Goal: Transaction & Acquisition: Purchase product/service

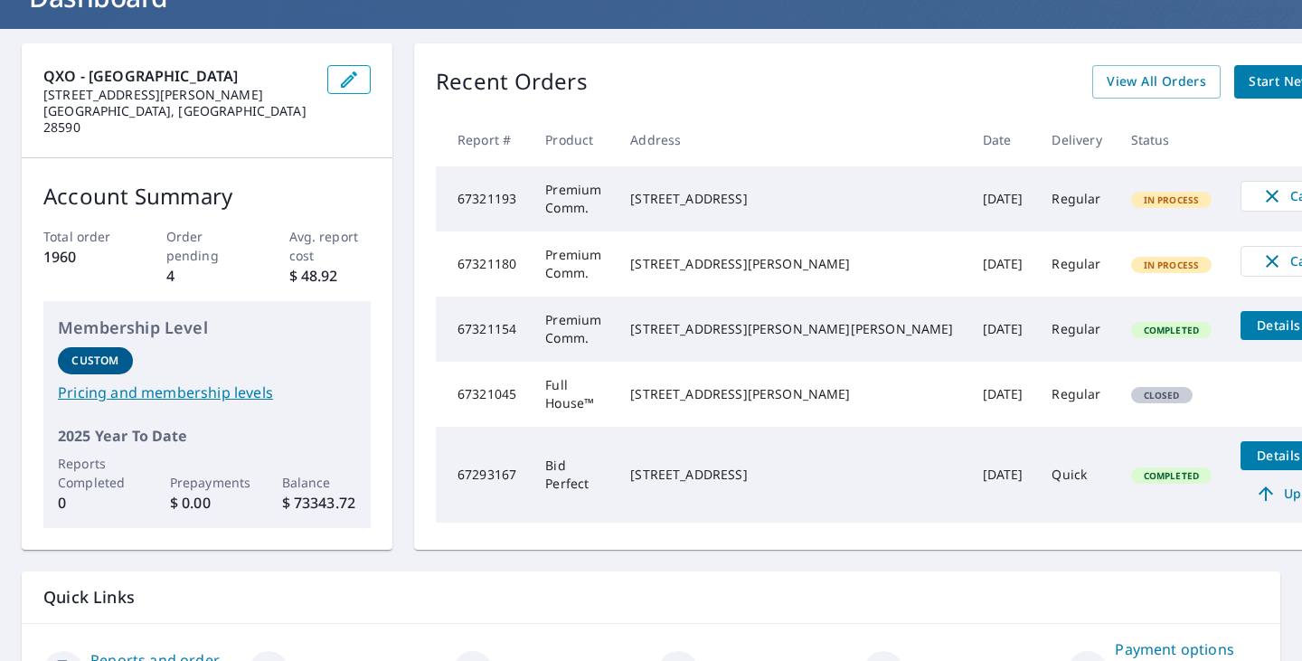
scroll to position [181, 0]
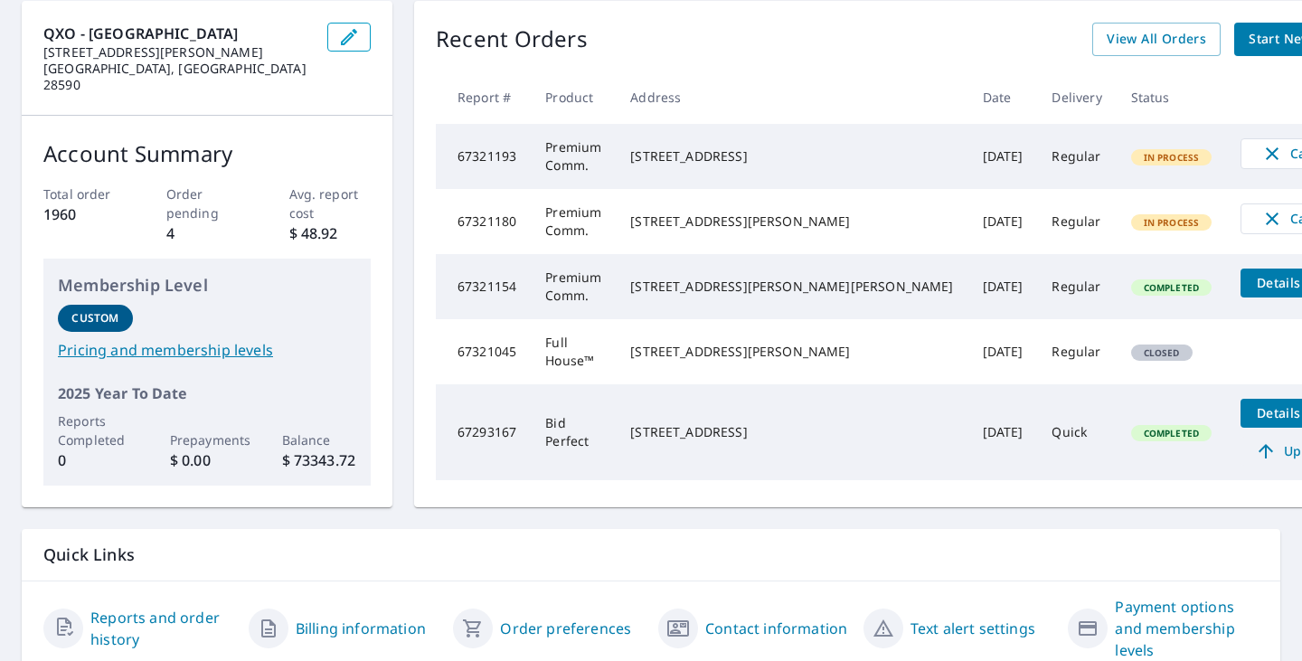
click at [1252, 449] on span "Upgrade" at bounding box center [1297, 451] width 91 height 22
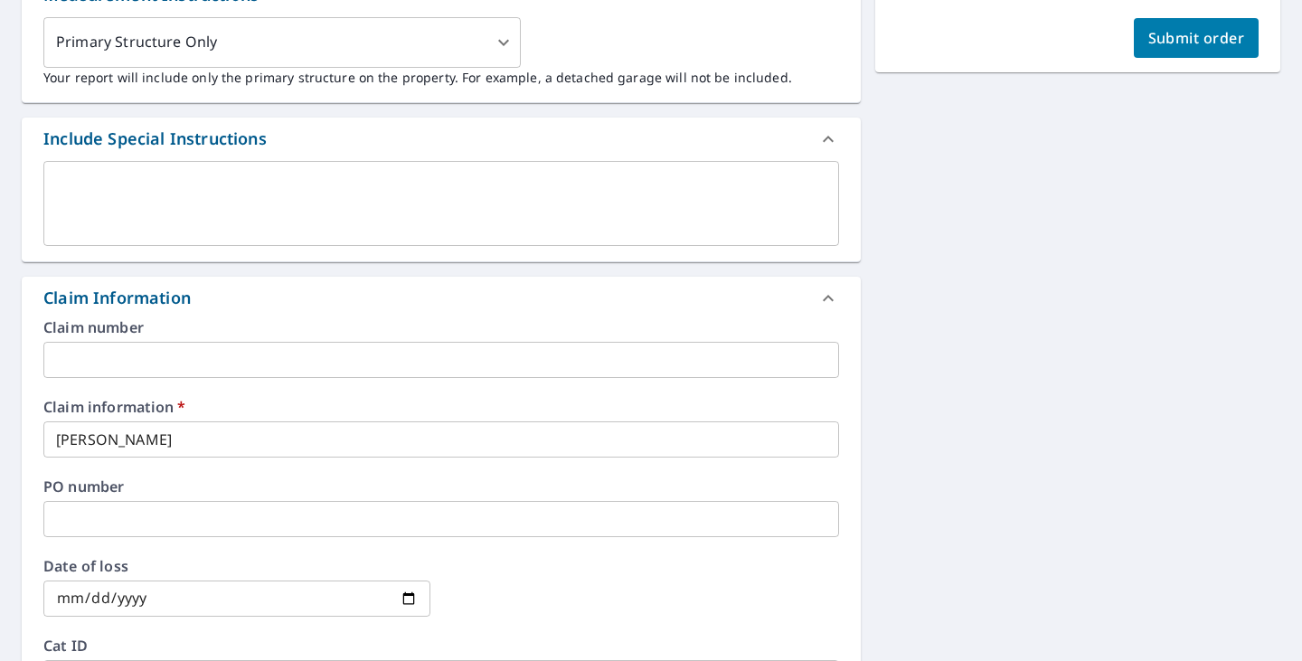
scroll to position [565, 0]
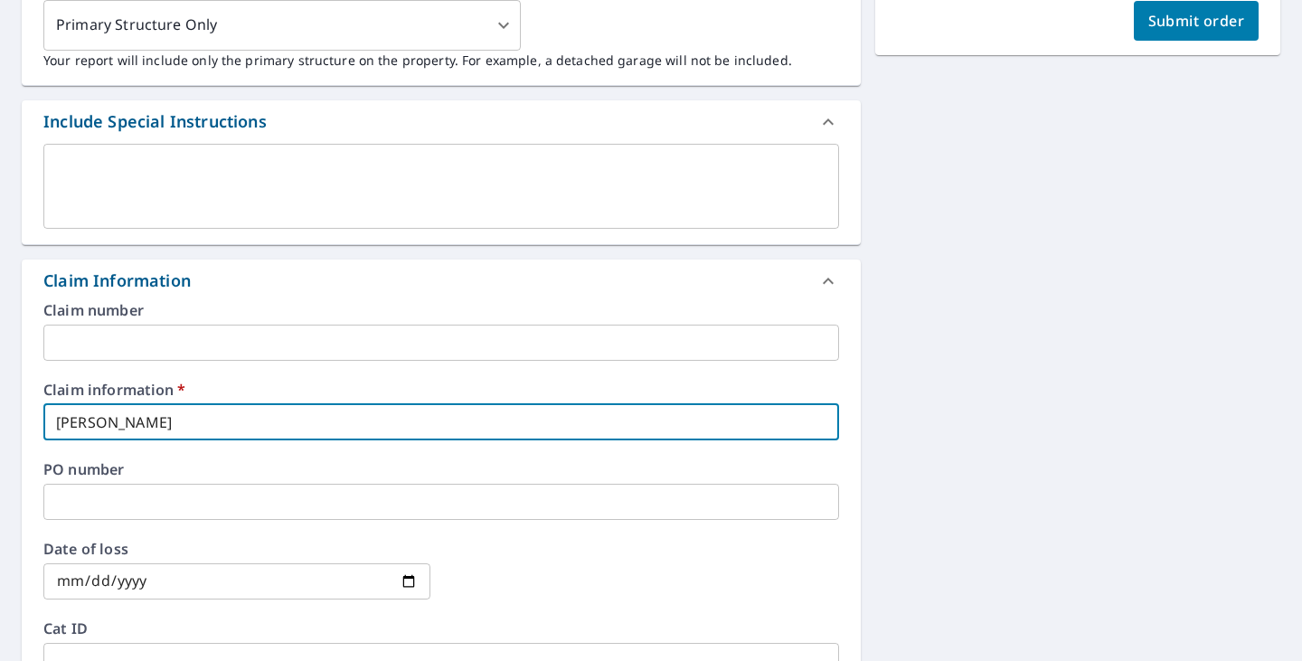
click at [655, 426] on input "[PERSON_NAME]" at bounding box center [441, 422] width 796 height 36
click at [852, 420] on div "[STREET_ADDRESS] Aerial Road A standard road map Aerial A detailed look from ab…" at bounding box center [651, 374] width 1302 height 1545
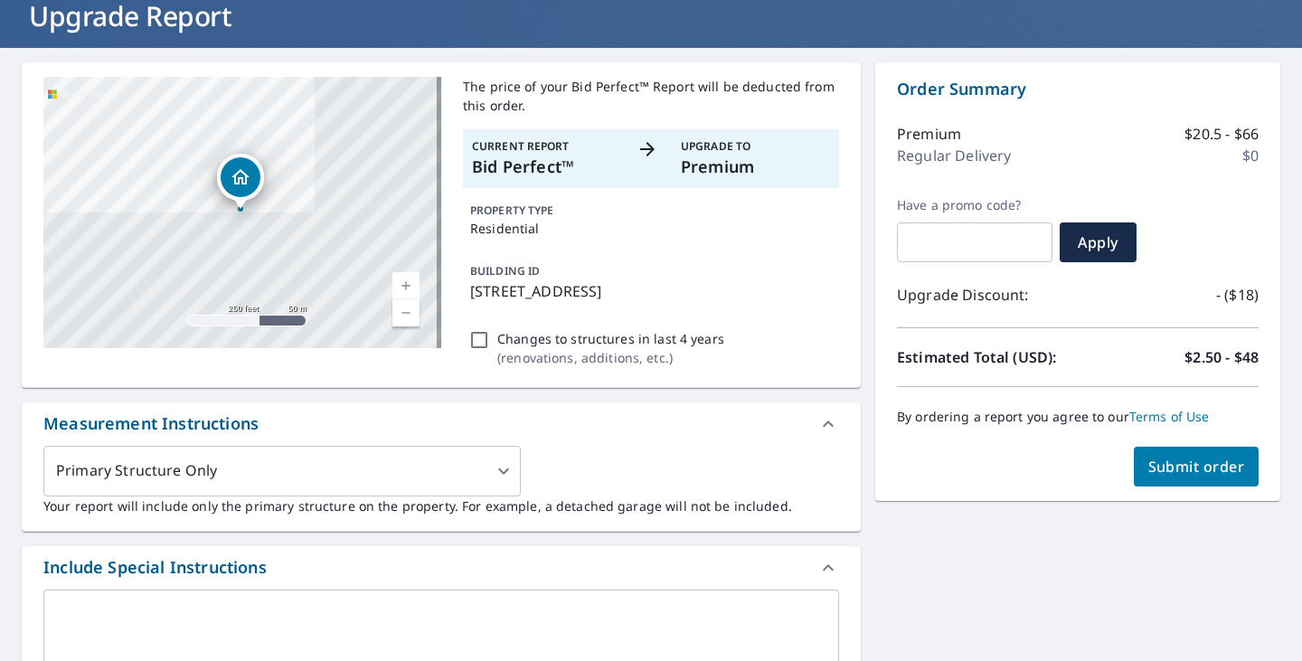
scroll to position [90, 0]
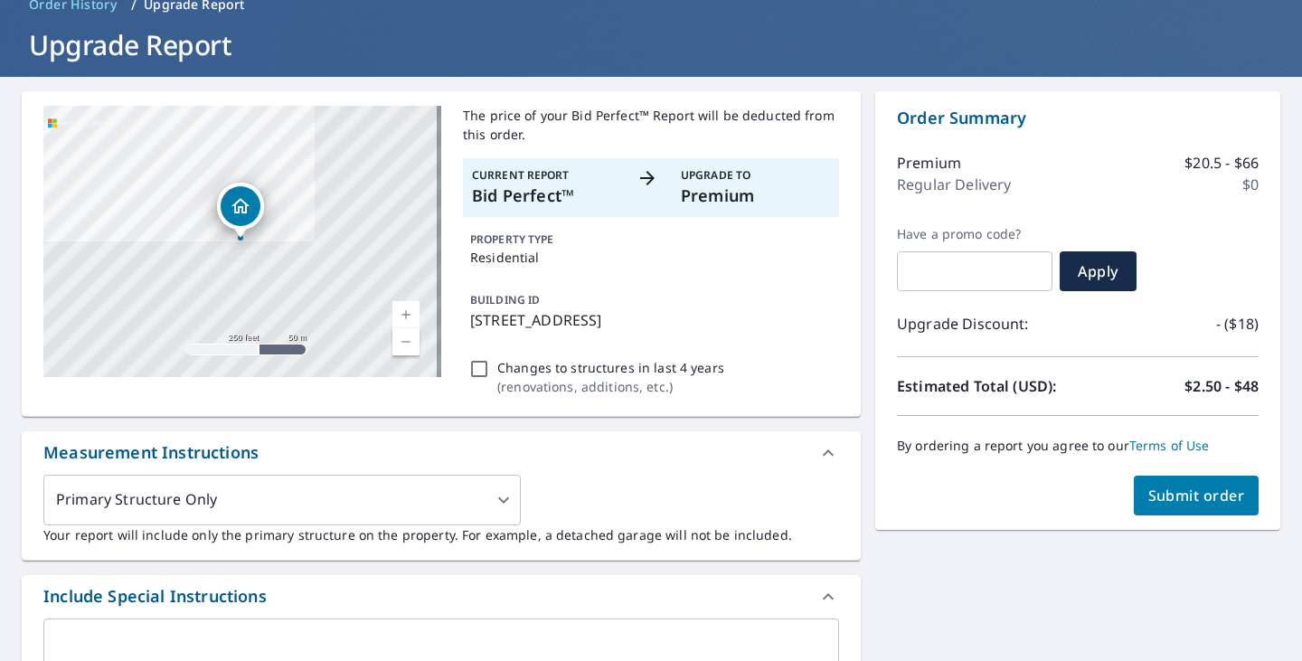
click at [897, 393] on p "Estimated Total (USD):" at bounding box center [987, 386] width 181 height 22
click at [901, 390] on p "Estimated Total (USD):" at bounding box center [987, 386] width 181 height 22
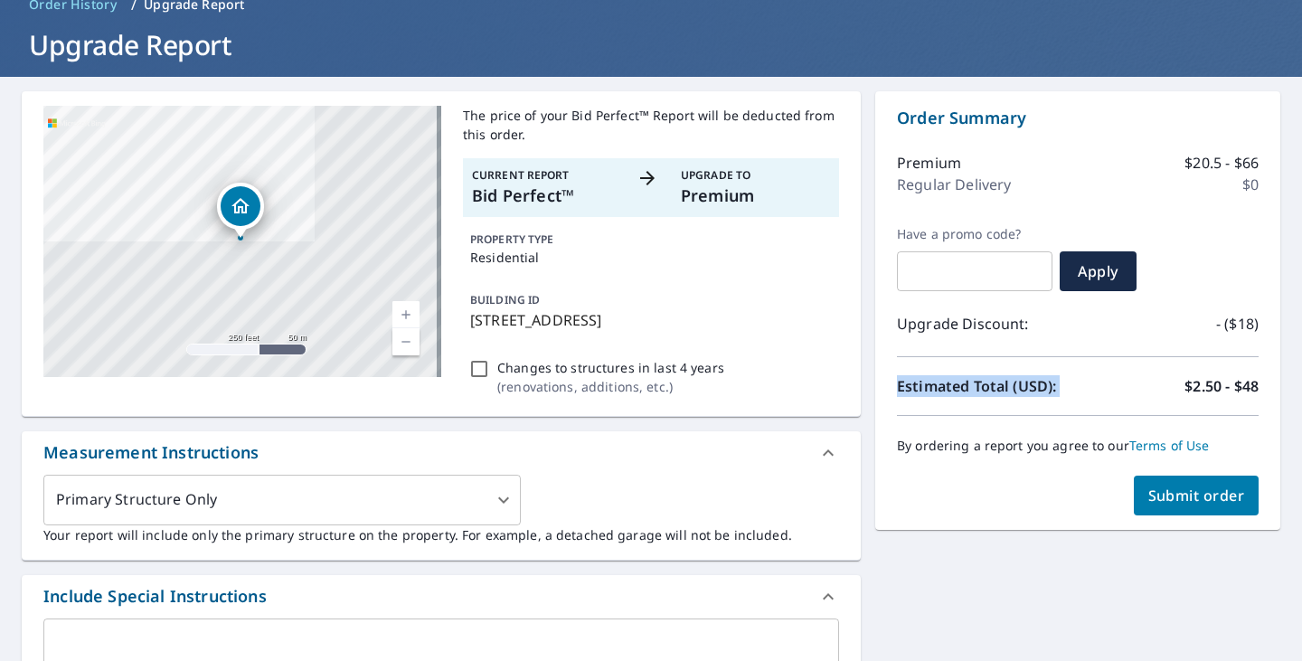
click at [901, 390] on p "Estimated Total (USD):" at bounding box center [987, 386] width 181 height 22
click at [906, 395] on p "Estimated Total (USD):" at bounding box center [987, 386] width 181 height 22
click at [913, 391] on p "Estimated Total (USD):" at bounding box center [987, 386] width 181 height 22
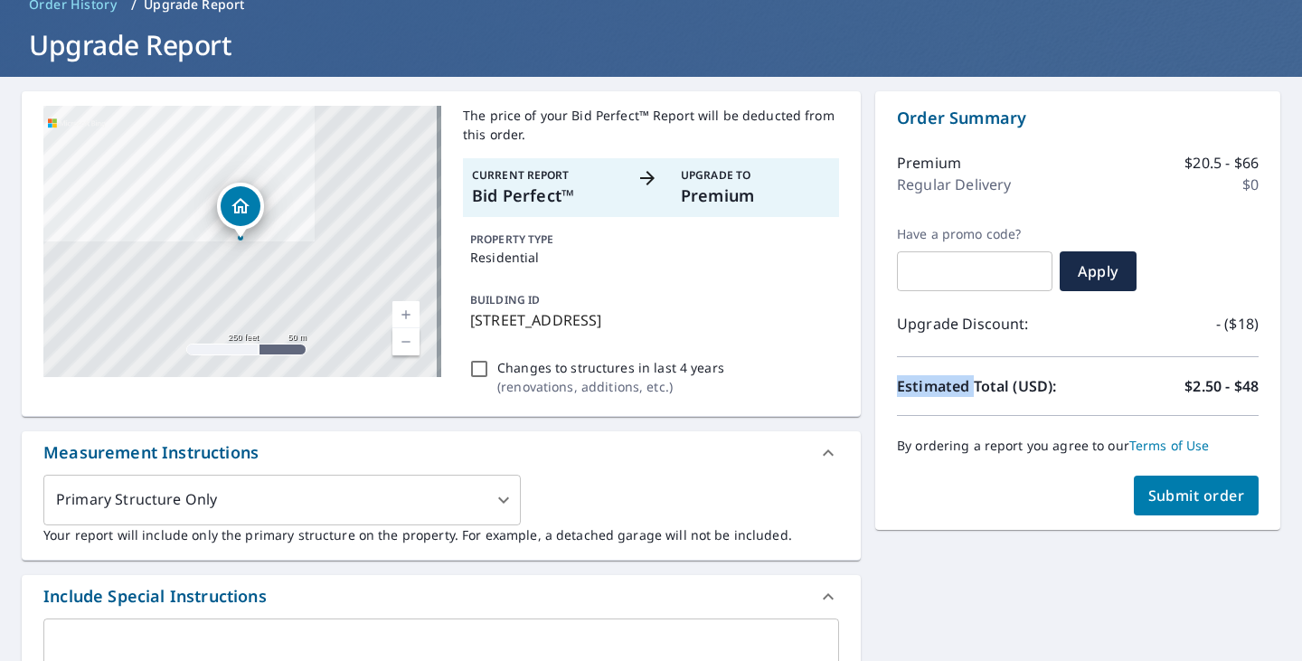
click at [913, 391] on p "Estimated Total (USD):" at bounding box center [987, 386] width 181 height 22
click at [912, 396] on p "Estimated Total (USD):" at bounding box center [987, 386] width 181 height 22
click at [912, 392] on p "Estimated Total (USD):" at bounding box center [987, 386] width 181 height 22
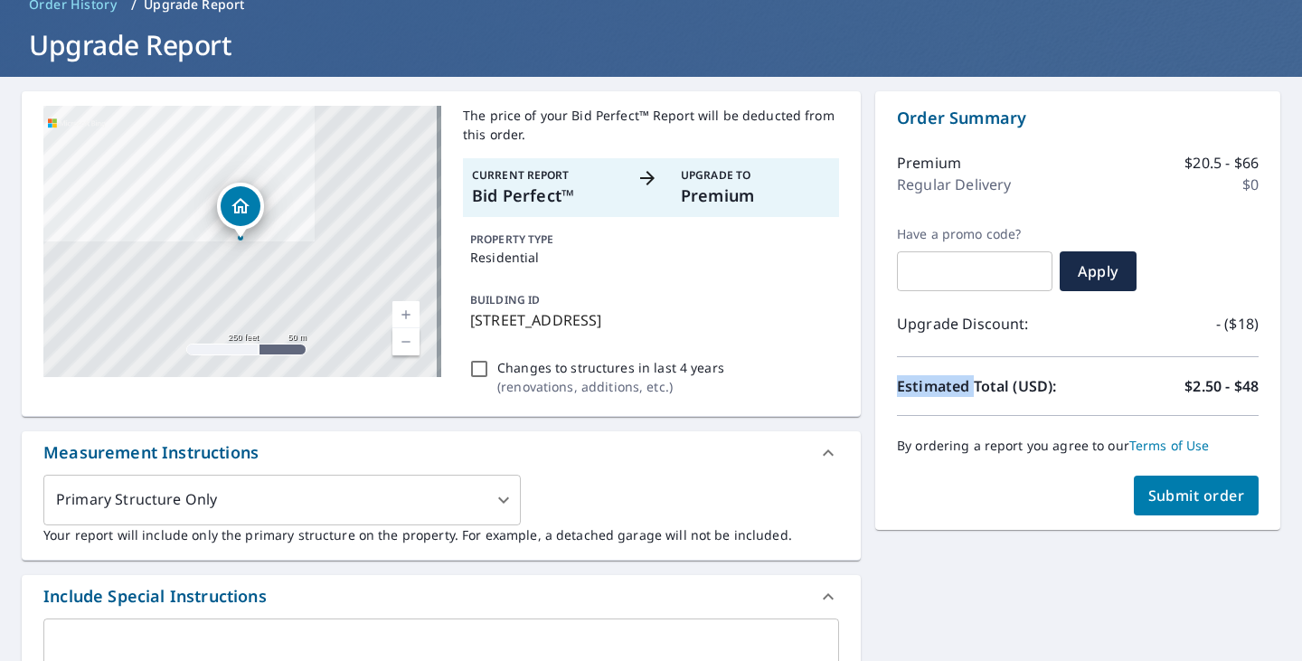
click at [912, 392] on p "Estimated Total (USD):" at bounding box center [987, 386] width 181 height 22
click at [913, 389] on p "Estimated Total (USD):" at bounding box center [987, 386] width 181 height 22
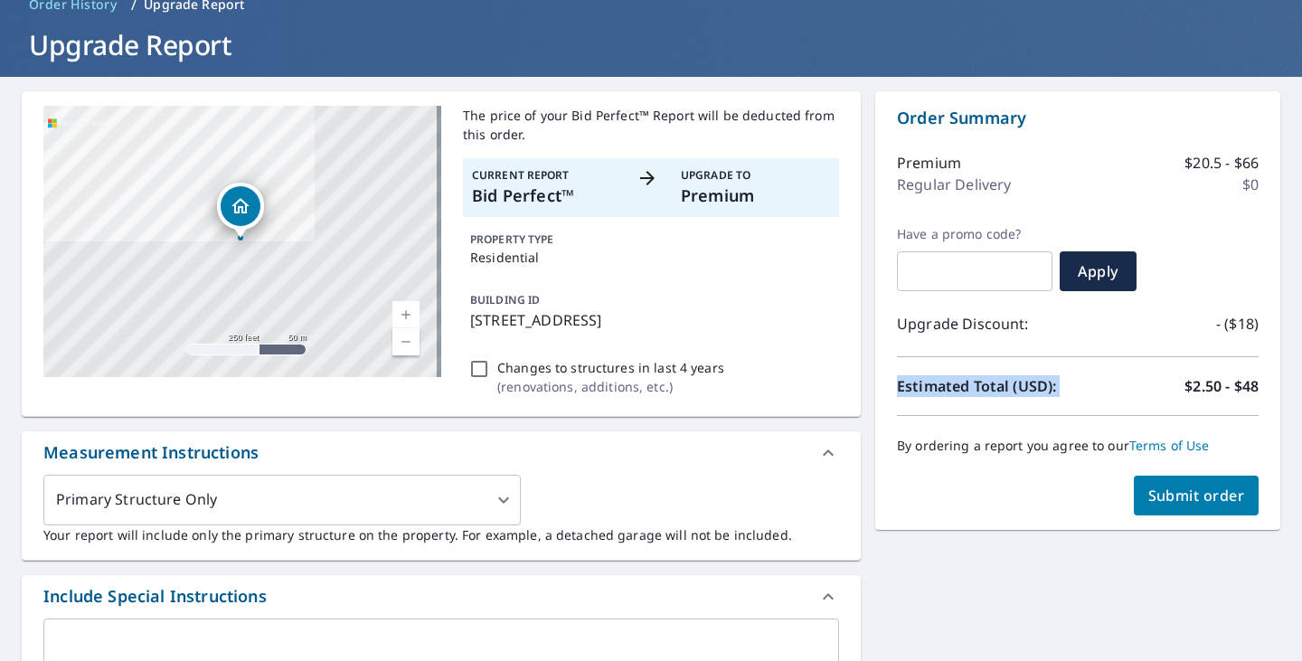
click at [913, 389] on p "Estimated Total (USD):" at bounding box center [987, 386] width 181 height 22
click at [914, 386] on p "Estimated Total (USD):" at bounding box center [987, 386] width 181 height 22
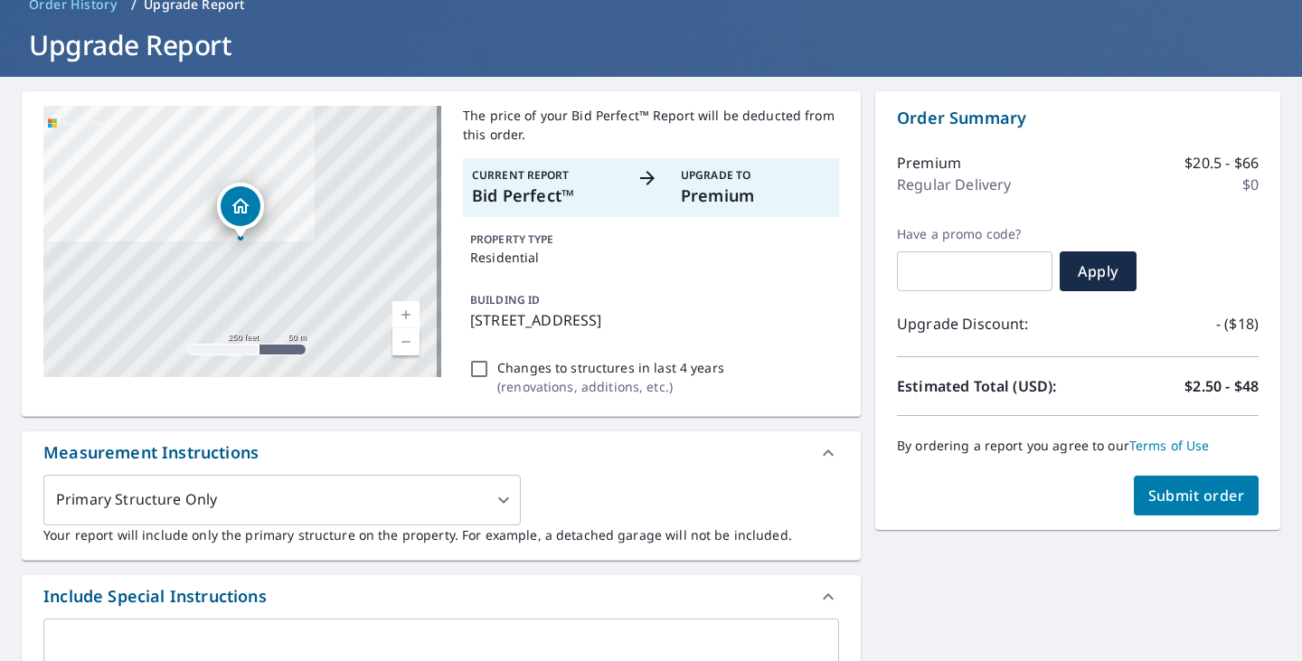
click at [914, 386] on p "Estimated Total (USD):" at bounding box center [987, 386] width 181 height 22
click at [912, 388] on p "Estimated Total (USD):" at bounding box center [987, 386] width 181 height 22
drag, startPoint x: 1045, startPoint y: 387, endPoint x: 891, endPoint y: 326, distance: 166.1
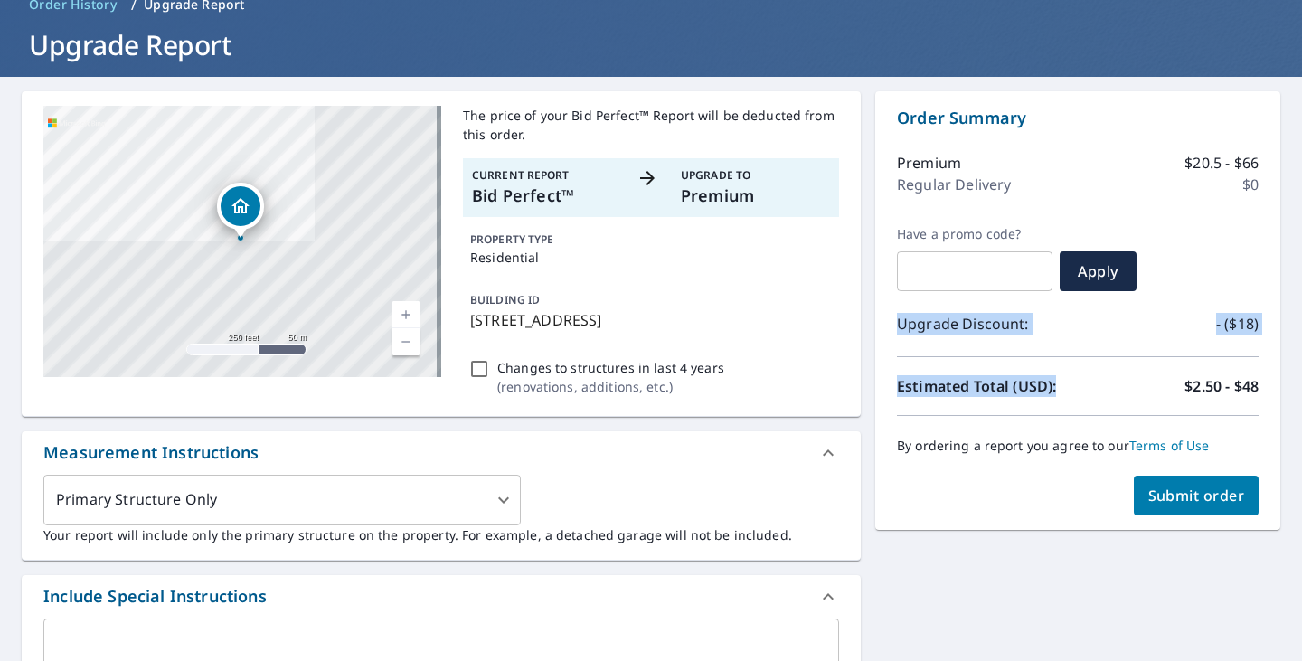
click at [891, 326] on div "Order Summary Premium $20.5 - $66 Regular Delivery $0 Have a promo code? ​ Appl…" at bounding box center [1077, 310] width 405 height 439
click at [897, 326] on p "Upgrade Discount:" at bounding box center [987, 324] width 181 height 22
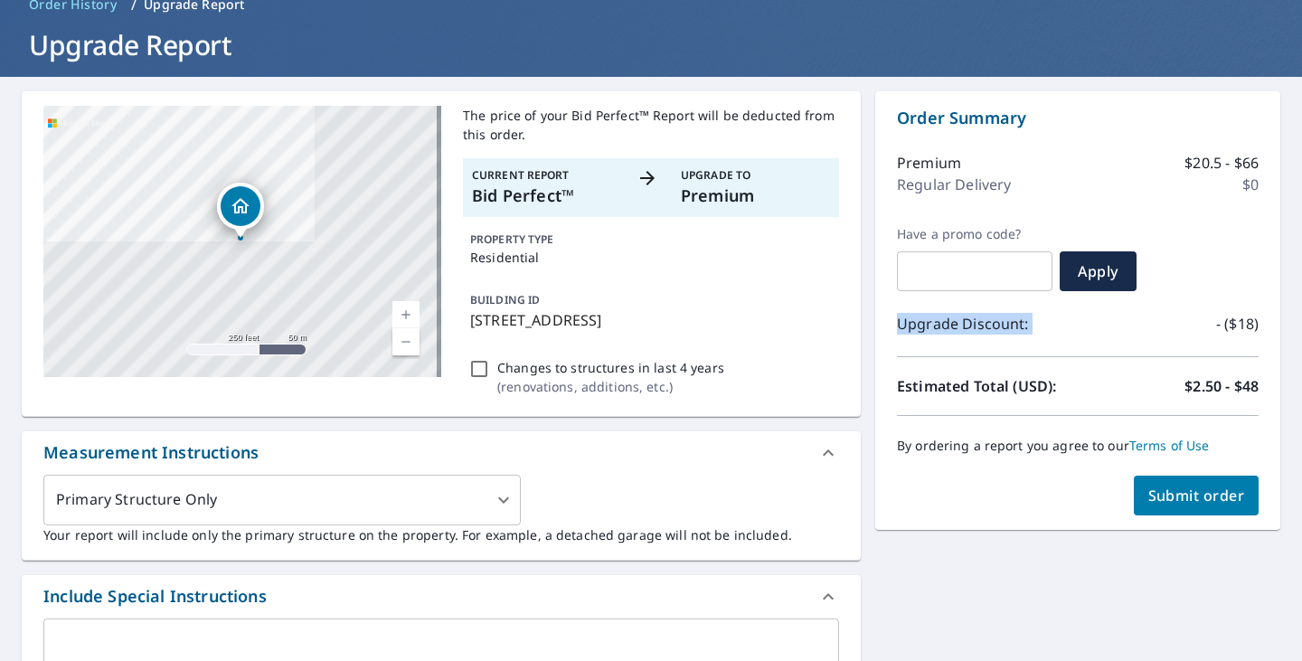
click at [897, 329] on p "Upgrade Discount:" at bounding box center [987, 324] width 181 height 22
drag, startPoint x: 890, startPoint y: 326, endPoint x: 1046, endPoint y: 390, distance: 168.8
click at [1046, 390] on div "Order Summary Premium $20.5 - $66 Regular Delivery $0 Have a promo code? ​ Appl…" at bounding box center [1077, 310] width 405 height 439
click at [1042, 394] on p "Estimated Total (USD):" at bounding box center [987, 386] width 181 height 22
drag, startPoint x: 1044, startPoint y: 392, endPoint x: 1023, endPoint y: 385, distance: 21.7
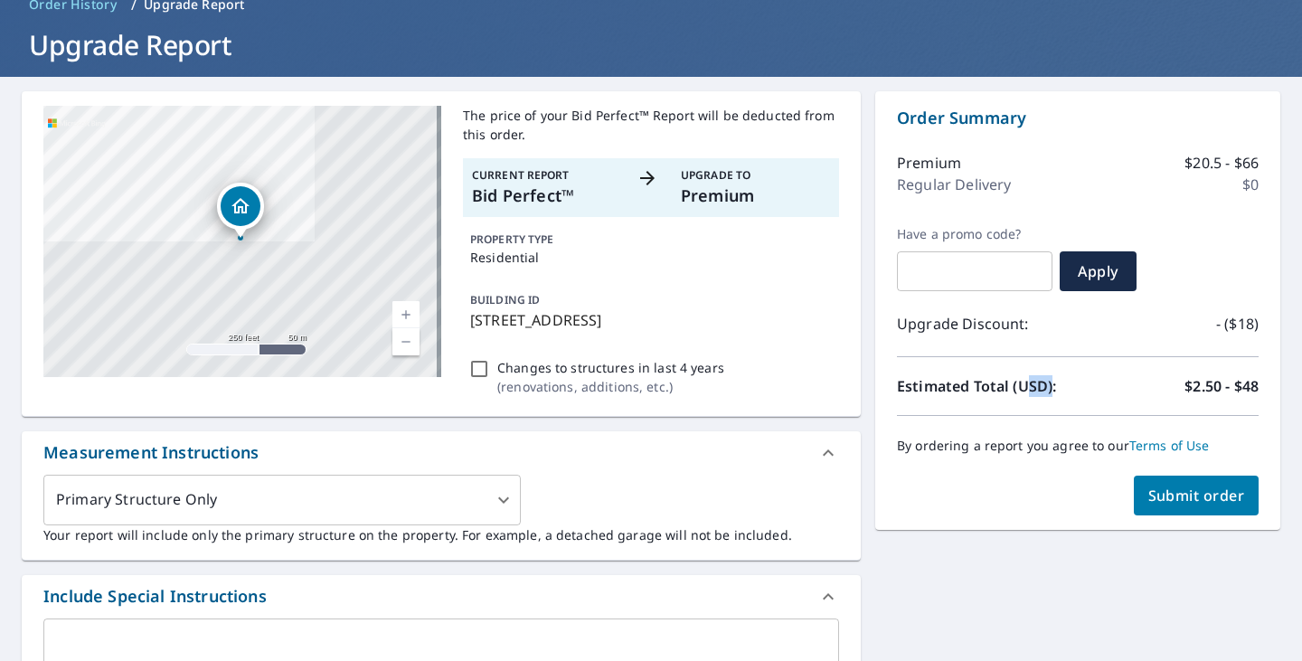
click at [1023, 385] on p "Estimated Total (USD):" at bounding box center [987, 386] width 181 height 22
click at [1044, 390] on p "Estimated Total (USD):" at bounding box center [987, 386] width 181 height 22
drag, startPoint x: 1051, startPoint y: 389, endPoint x: 891, endPoint y: 332, distance: 169.9
click at [891, 332] on div "Order Summary Premium $20.5 - $66 Regular Delivery $0 Have a promo code? ​ Appl…" at bounding box center [1077, 310] width 405 height 439
click at [897, 330] on p "Upgrade Discount:" at bounding box center [987, 324] width 181 height 22
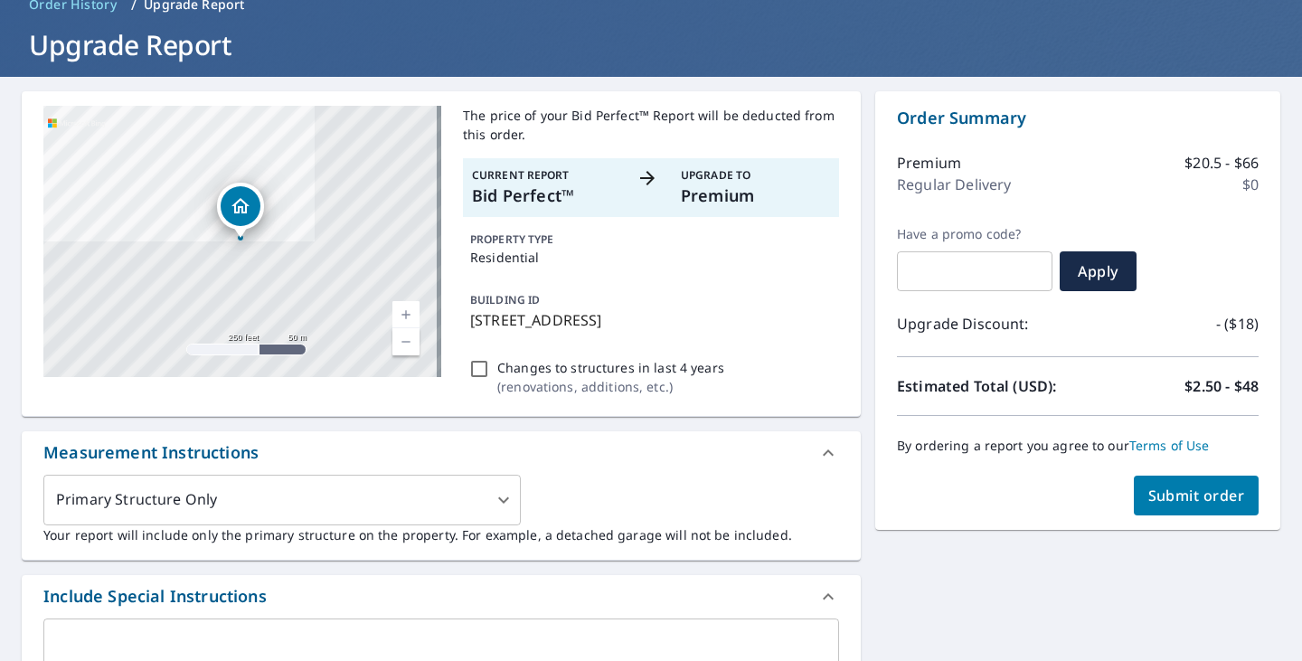
click at [897, 327] on p "Upgrade Discount:" at bounding box center [987, 324] width 181 height 22
click at [912, 326] on p "Upgrade Discount:" at bounding box center [987, 324] width 181 height 22
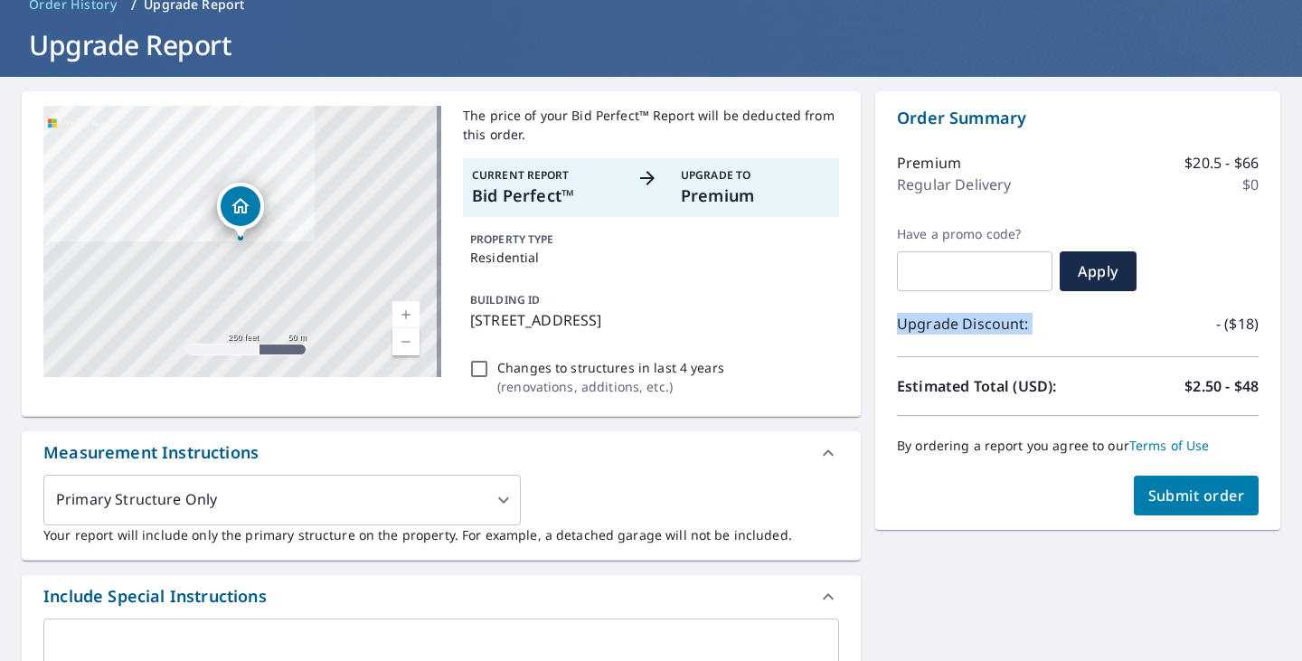
click at [912, 326] on p "Upgrade Discount:" at bounding box center [987, 324] width 181 height 22
click at [934, 328] on p "Upgrade Discount:" at bounding box center [987, 324] width 181 height 22
click at [930, 328] on p "Upgrade Discount:" at bounding box center [987, 324] width 181 height 22
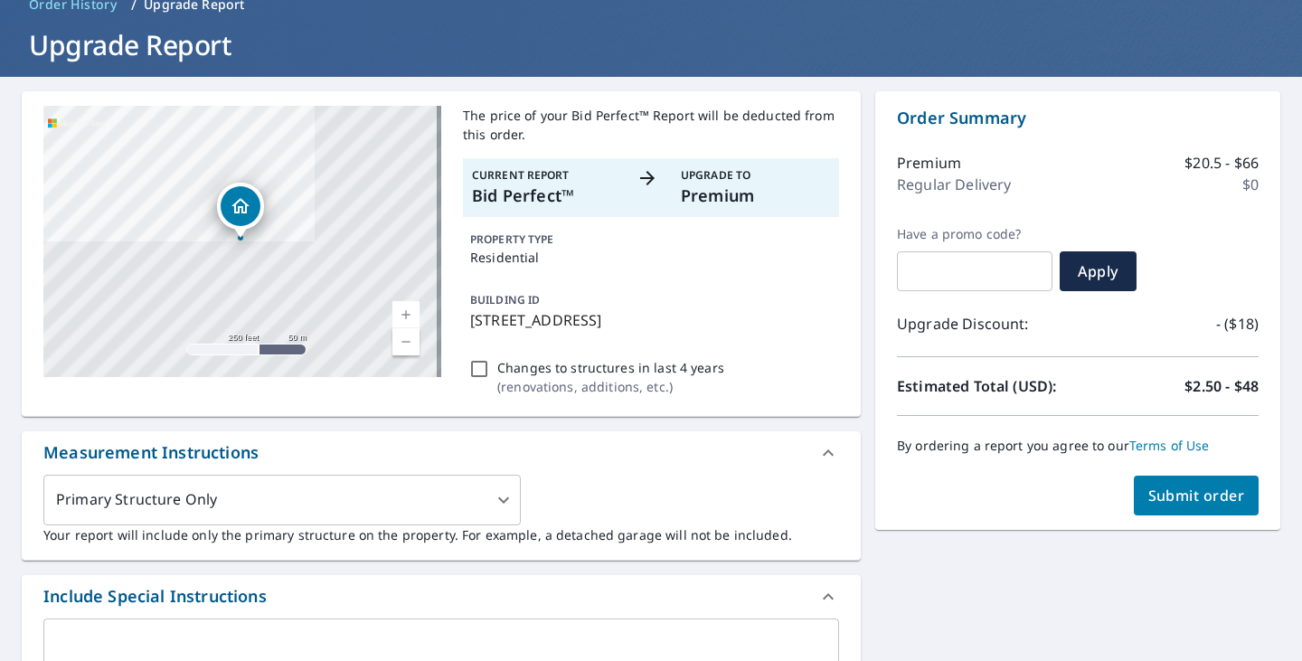
click at [923, 323] on p "Upgrade Discount:" at bounding box center [987, 324] width 181 height 22
click at [921, 325] on p "Upgrade Discount:" at bounding box center [987, 324] width 181 height 22
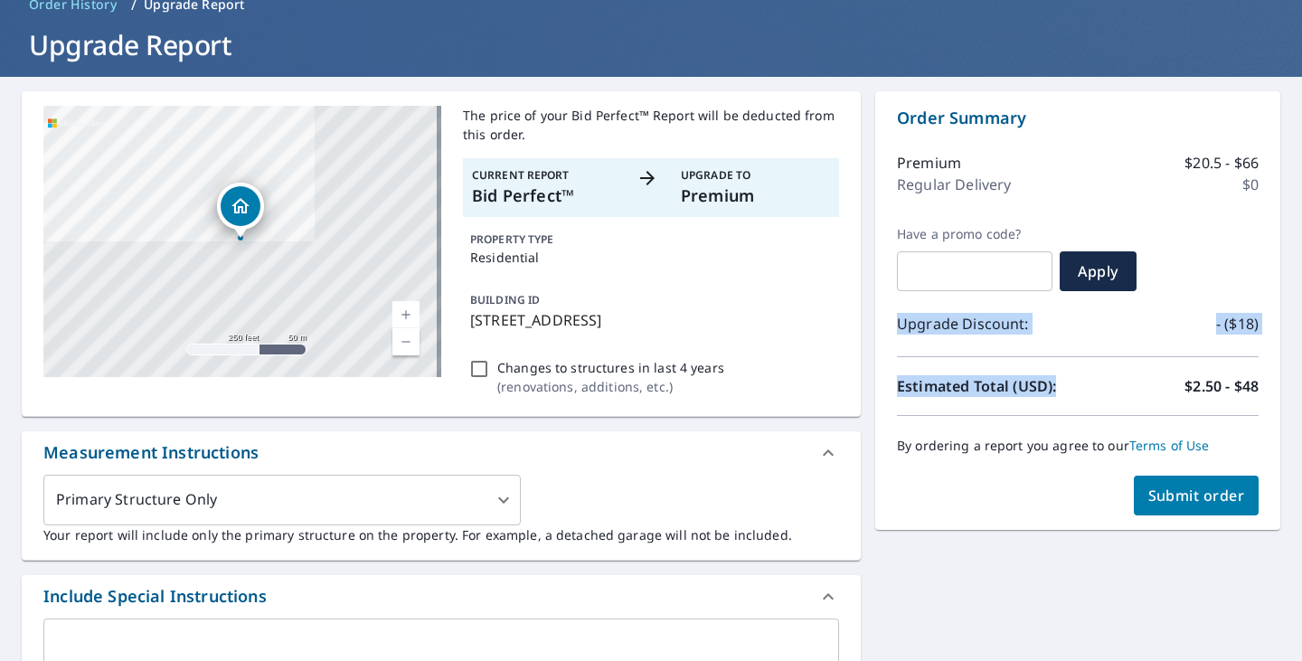
drag, startPoint x: 891, startPoint y: 324, endPoint x: 1050, endPoint y: 386, distance: 171.0
click at [1050, 386] on div "Order Summary Premium $20.5 - $66 Regular Delivery $0 Have a promo code? ​ Appl…" at bounding box center [1077, 310] width 405 height 439
click at [1053, 386] on p "Estimated Total (USD):" at bounding box center [987, 386] width 181 height 22
drag, startPoint x: 1053, startPoint y: 386, endPoint x: 902, endPoint y: 329, distance: 161.4
click at [902, 329] on div "Order Summary Premium $20.5 - $66 Regular Delivery $0 Have a promo code? ​ Appl…" at bounding box center [1077, 310] width 405 height 439
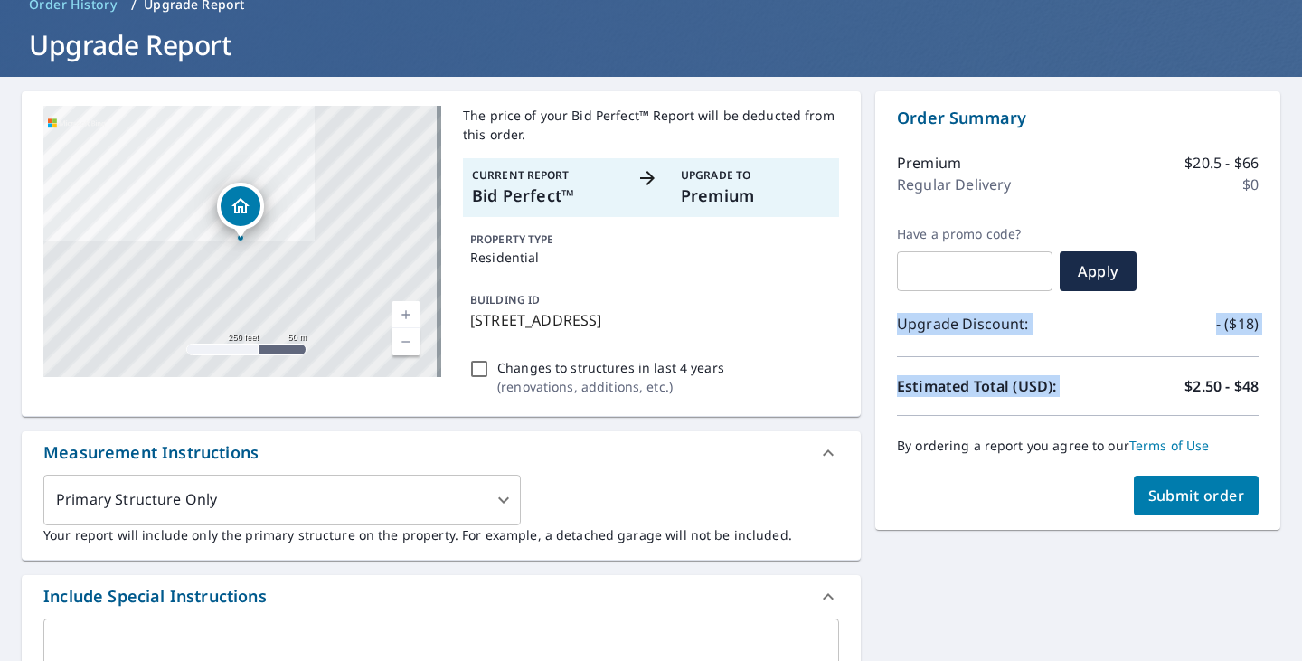
click at [897, 327] on p "Upgrade Discount:" at bounding box center [987, 324] width 181 height 22
click at [897, 332] on p "Upgrade Discount:" at bounding box center [987, 324] width 181 height 22
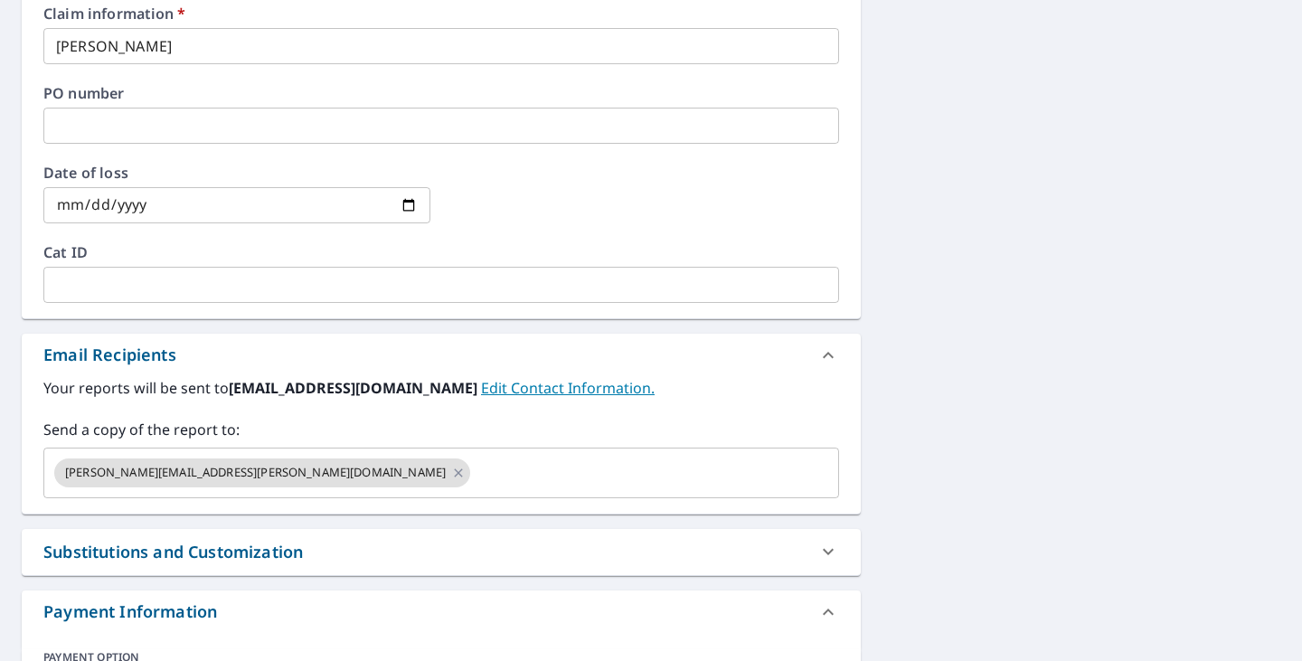
scroll to position [972, 0]
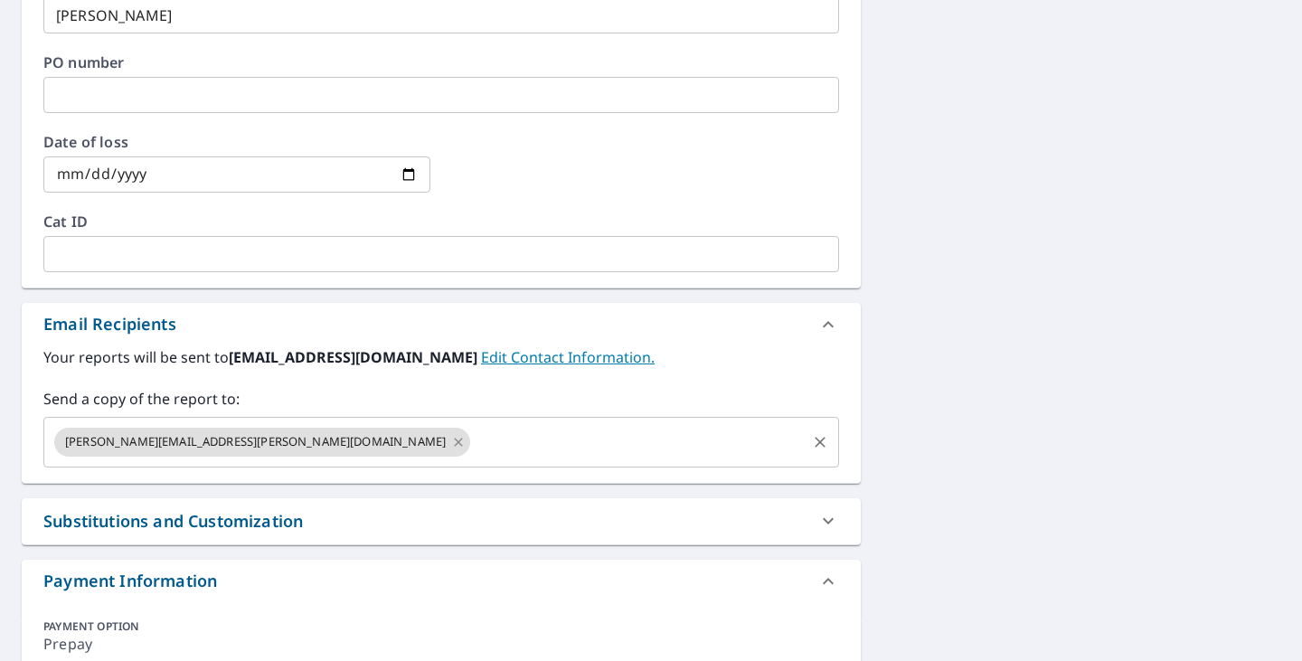
click at [451, 440] on icon at bounding box center [458, 442] width 14 height 20
checkbox input "true"
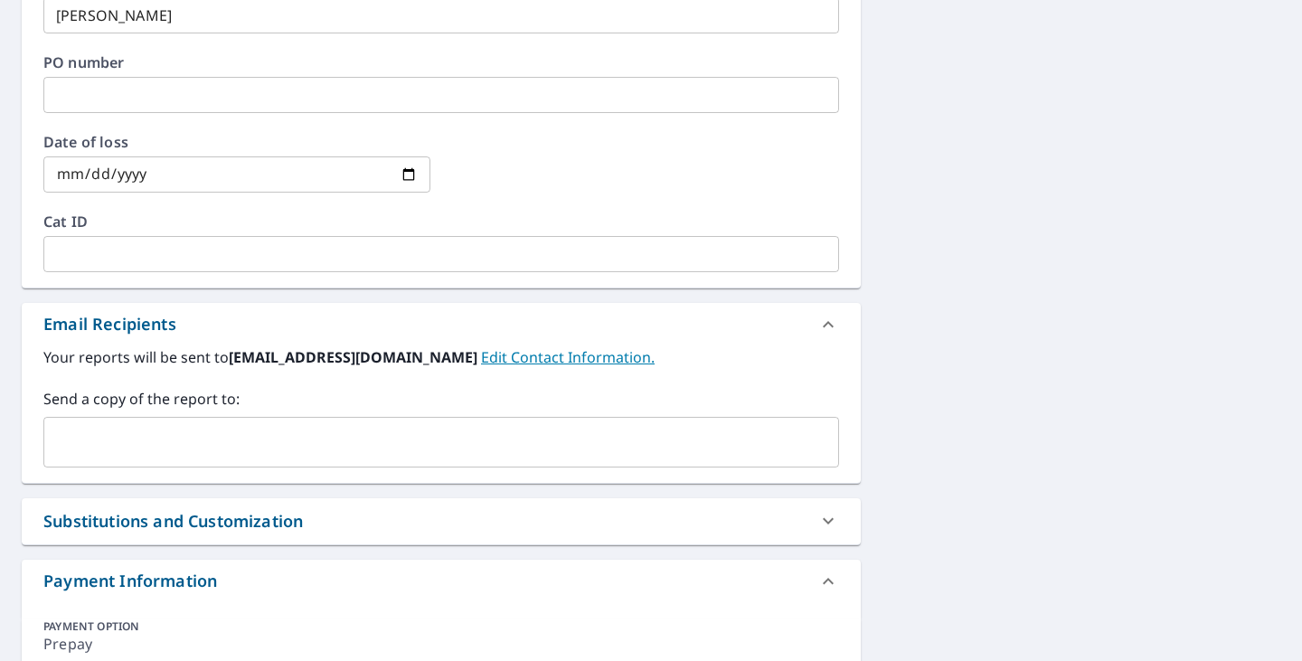
click at [210, 445] on input "text" at bounding box center [428, 442] width 752 height 34
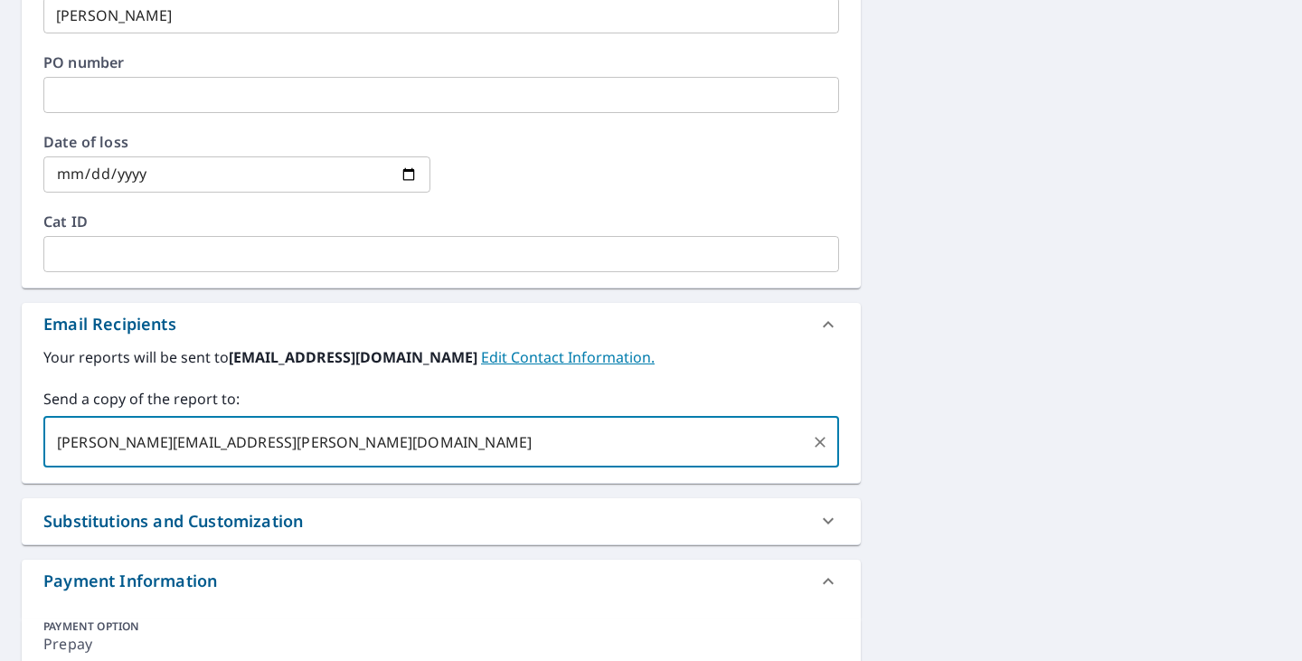
type input "[PERSON_NAME][EMAIL_ADDRESS][PERSON_NAME][DOMAIN_NAME]"
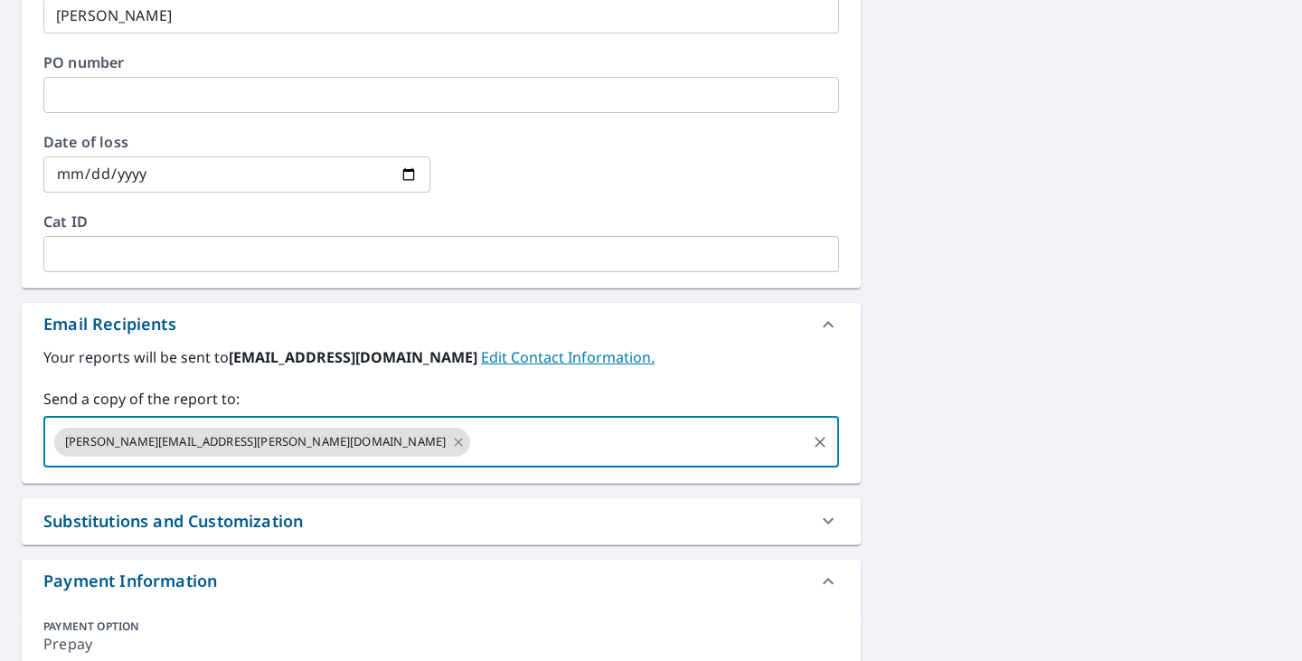
click at [451, 443] on icon at bounding box center [458, 442] width 14 height 20
checkbox input "true"
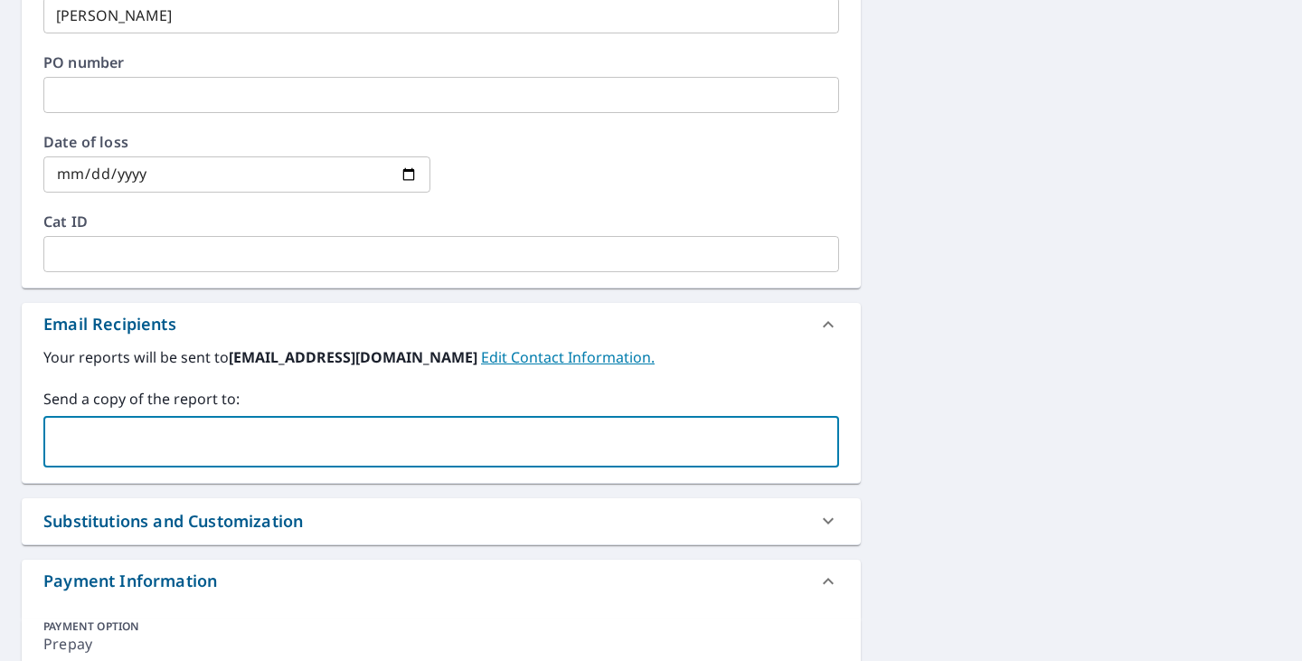
click at [215, 442] on input "text" at bounding box center [428, 442] width 752 height 34
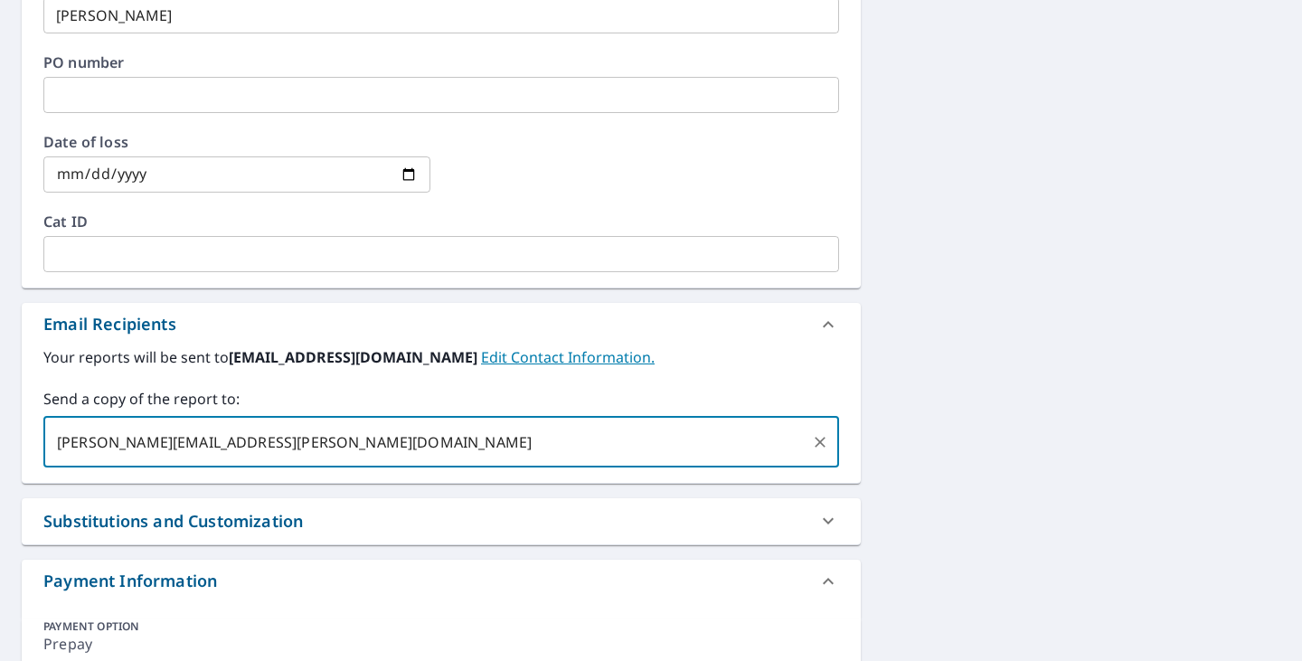
type input "[PERSON_NAME][EMAIL_ADDRESS][PERSON_NAME][DOMAIN_NAME]"
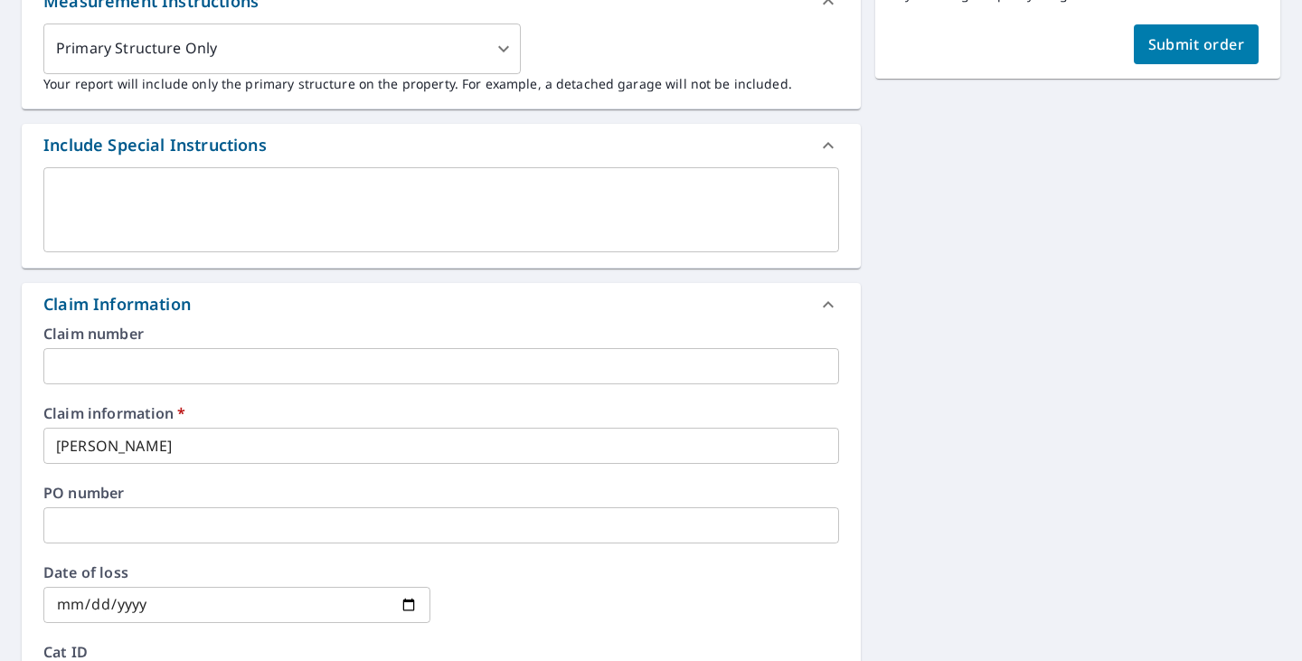
scroll to position [261, 0]
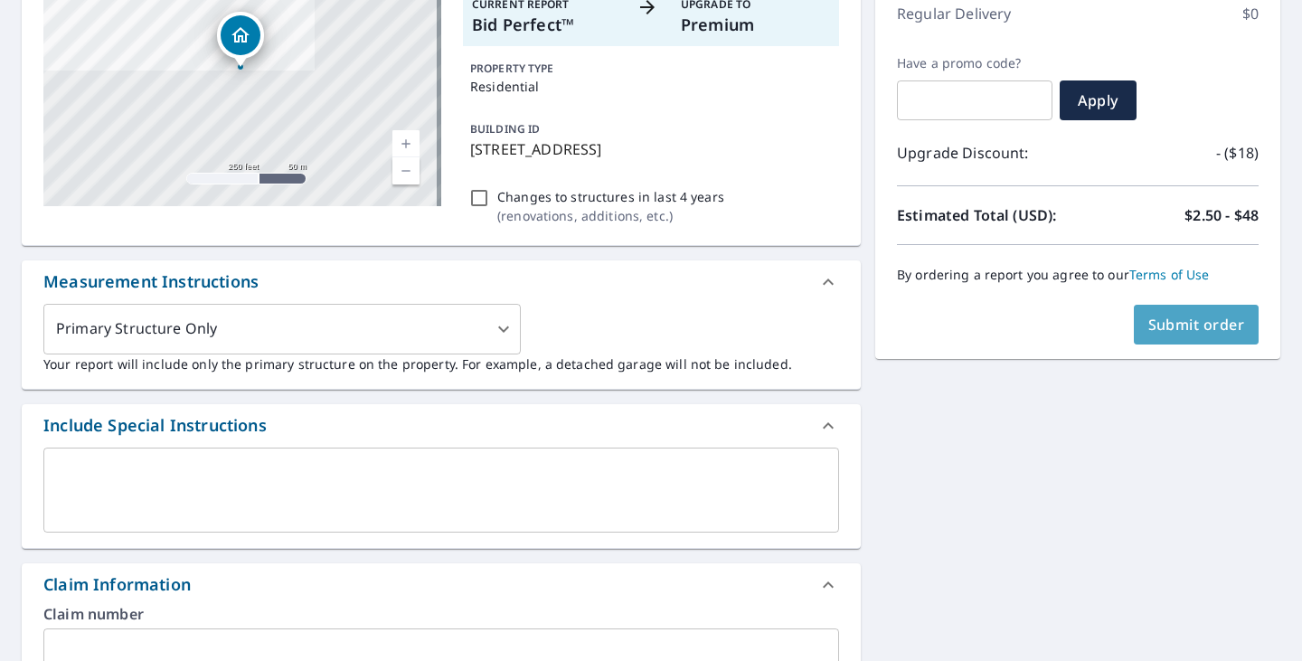
click at [1172, 323] on span "Submit order" at bounding box center [1196, 325] width 97 height 20
checkbox input "true"
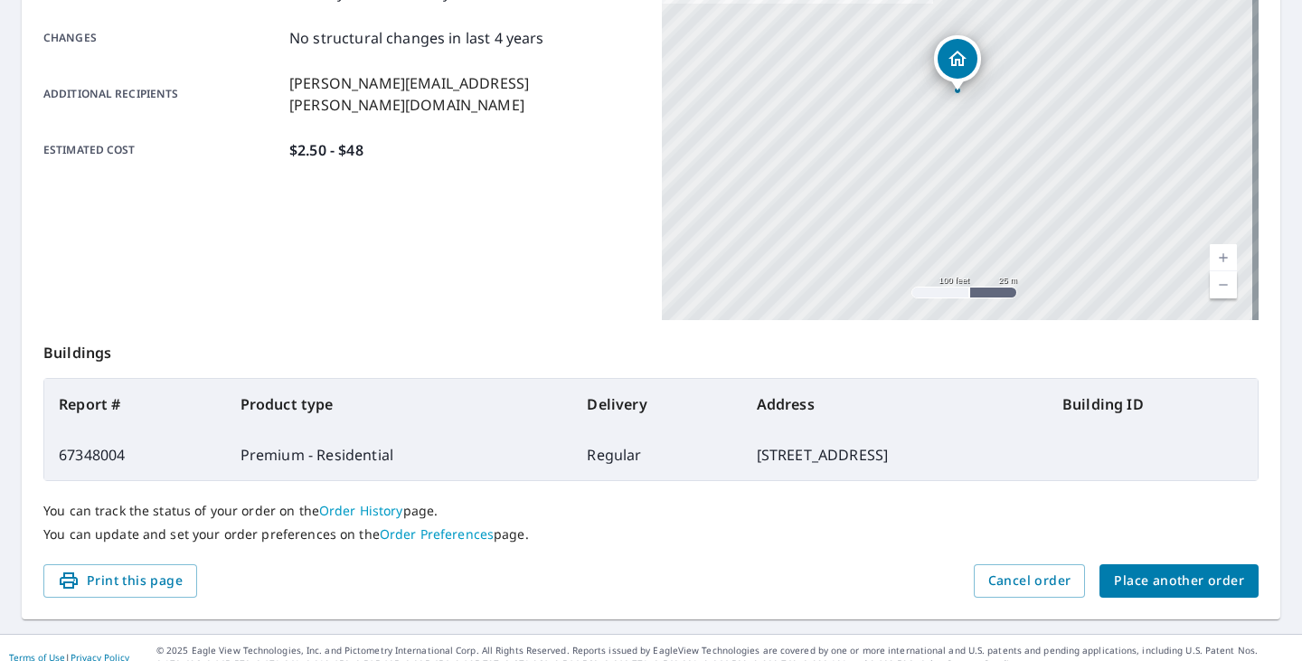
scroll to position [403, 0]
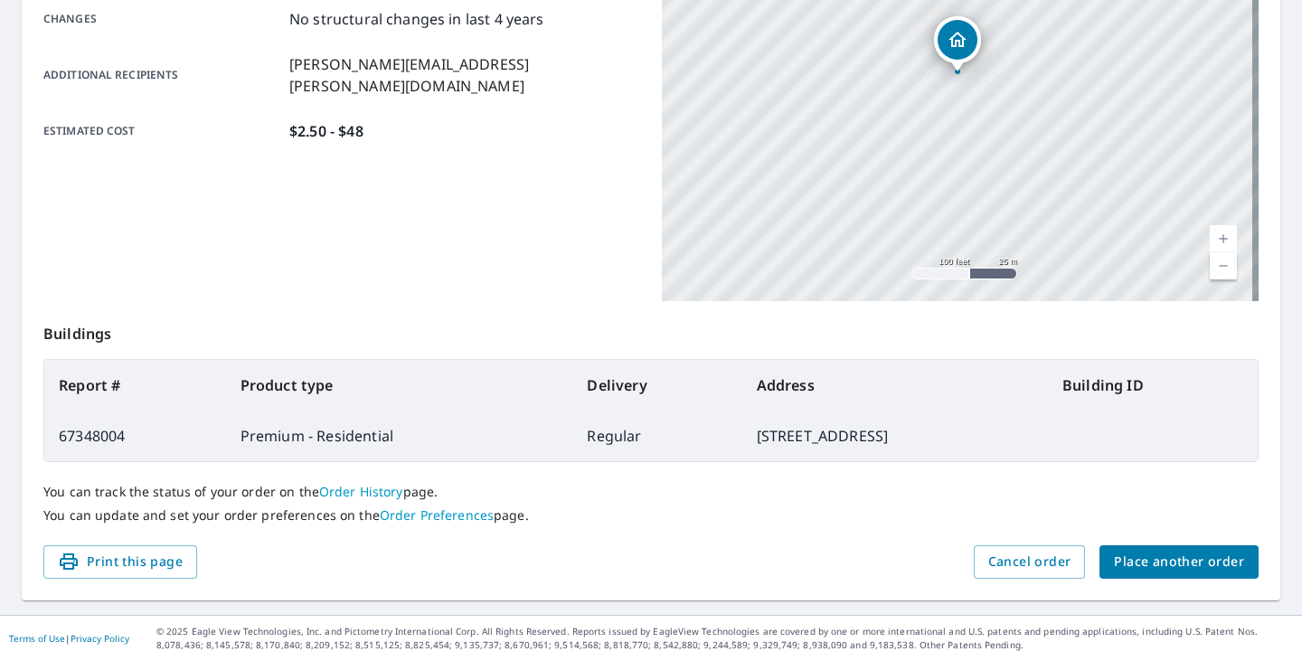
click at [139, 295] on div "Product type Premium - Residential Delivery method Regular Delivery by [DATE] 4…" at bounding box center [341, 75] width 597 height 452
